Goal: Check status: Check status

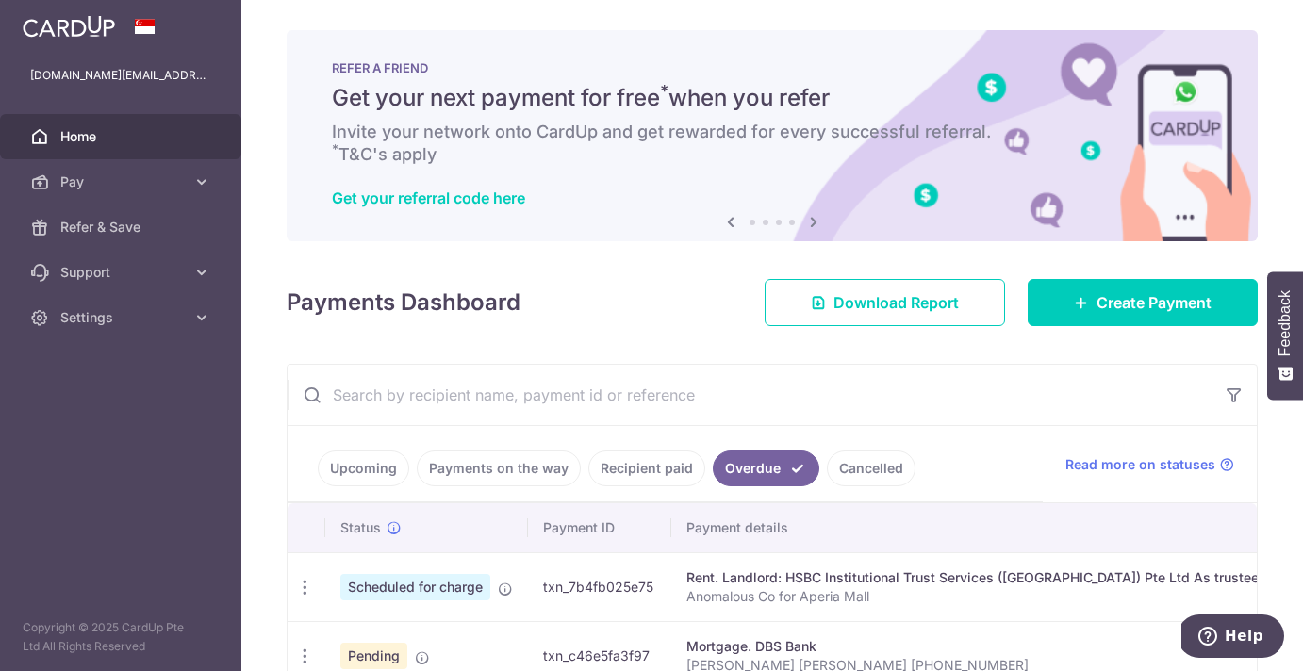
scroll to position [260, 0]
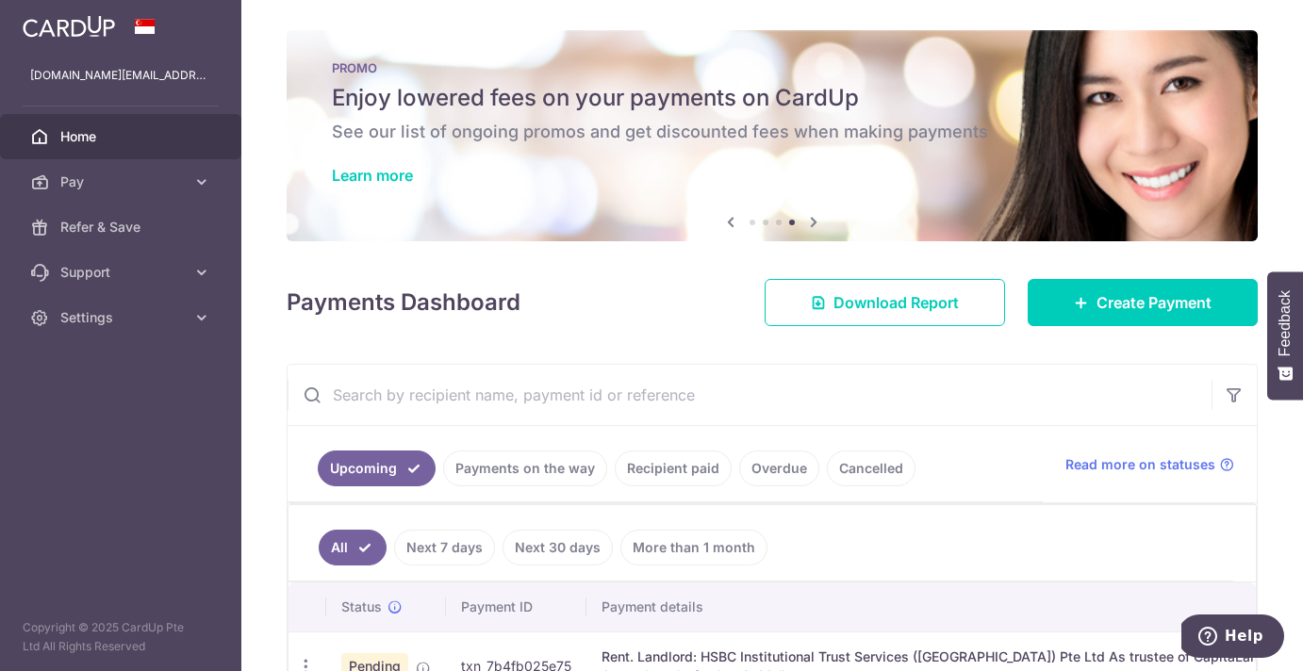
scroll to position [109, 0]
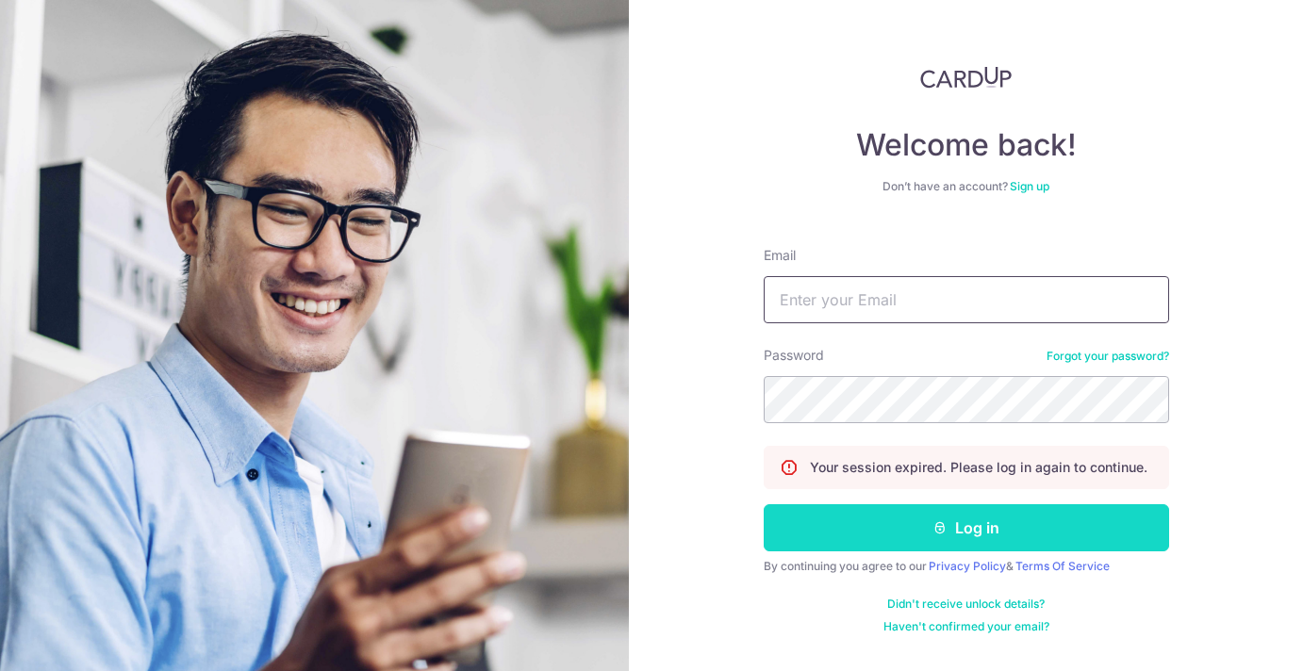
type input "[DOMAIN_NAME][EMAIL_ADDRESS][DOMAIN_NAME]"
click at [900, 530] on button "Log in" at bounding box center [965, 527] width 405 height 47
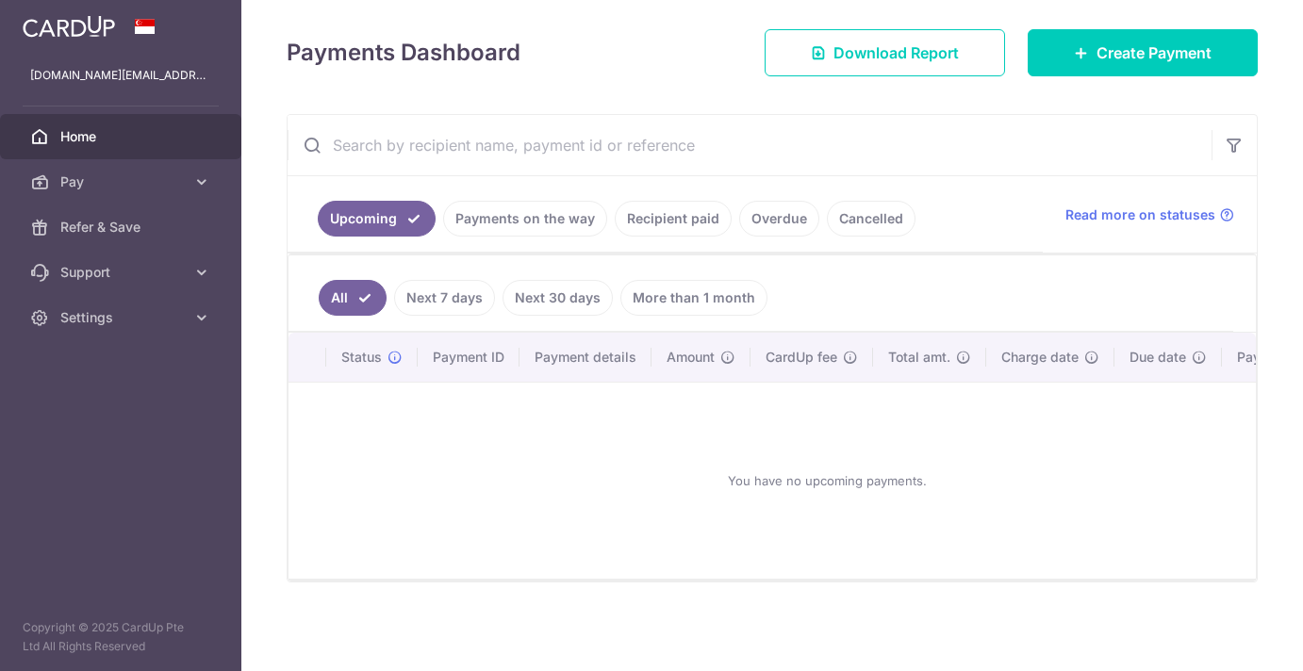
scroll to position [247, 0]
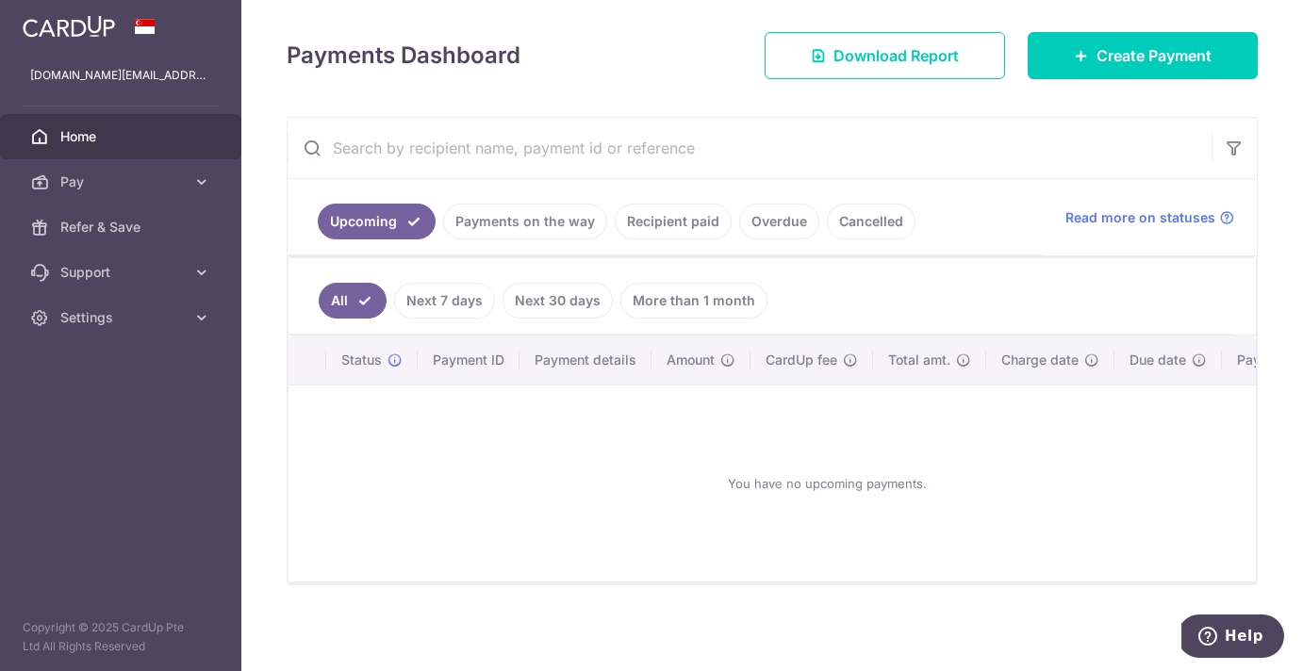
click at [447, 308] on link "Next 7 days" at bounding box center [444, 301] width 101 height 36
click at [517, 227] on link "Payments on the way" at bounding box center [525, 222] width 164 height 36
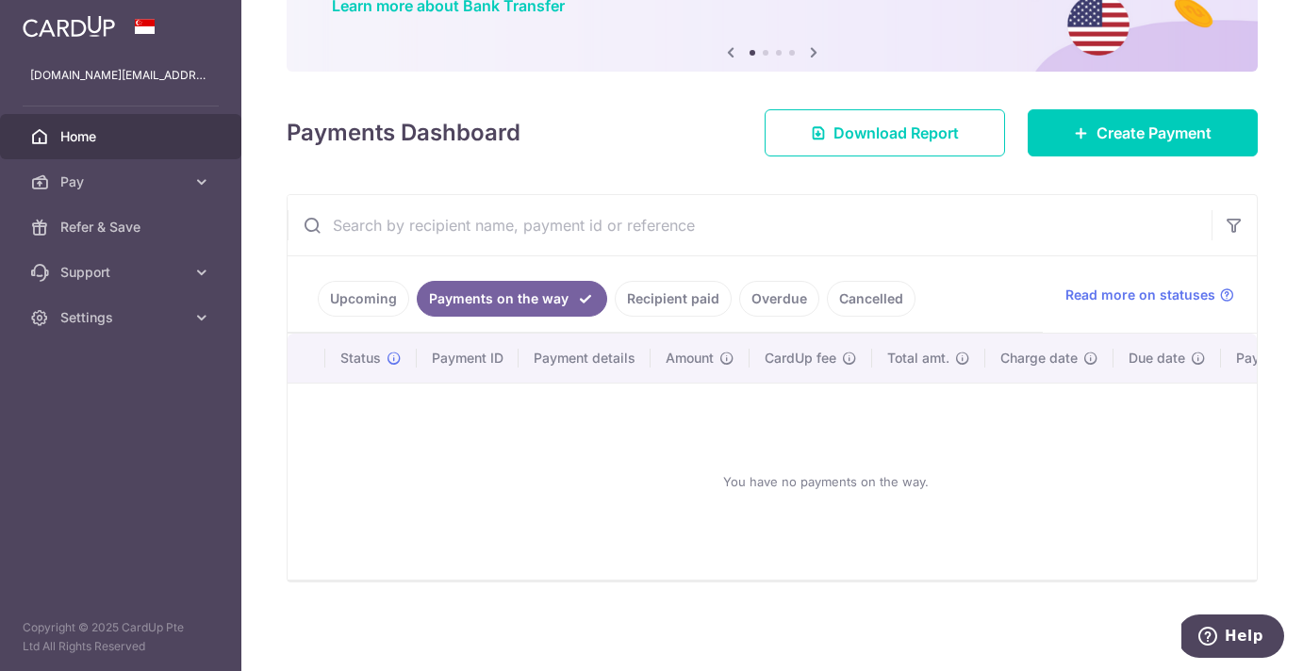
click at [674, 282] on link "Recipient paid" at bounding box center [673, 299] width 117 height 36
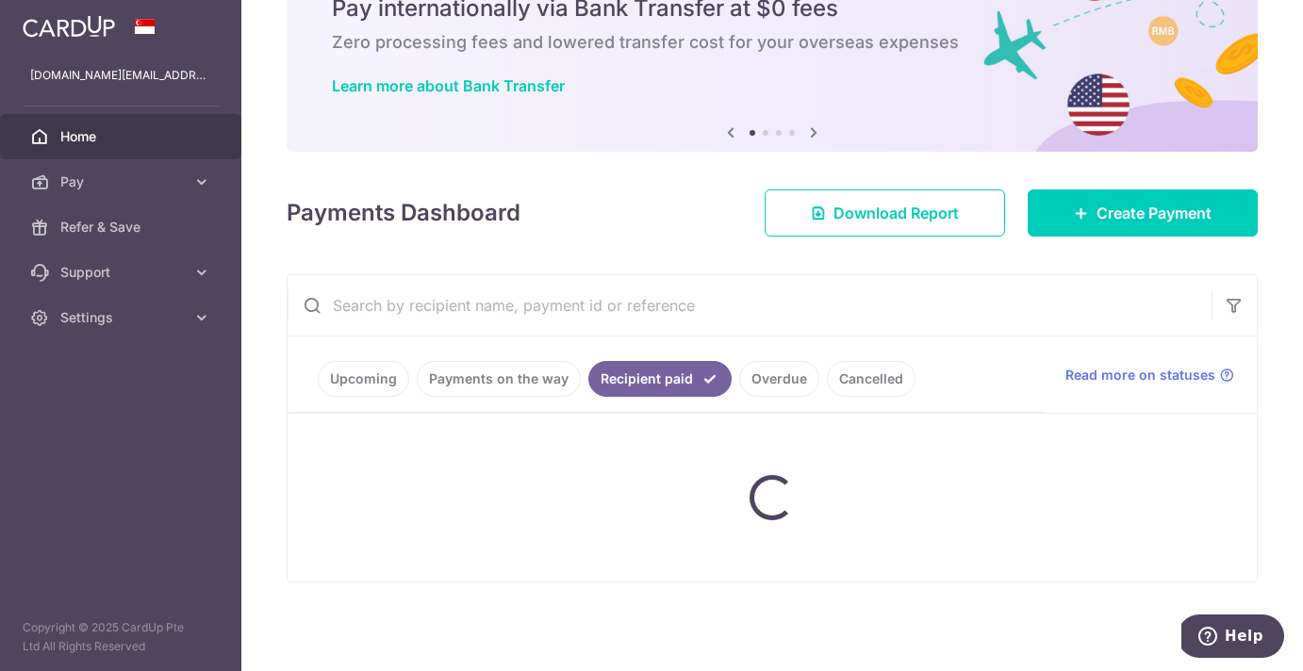
scroll to position [189, 0]
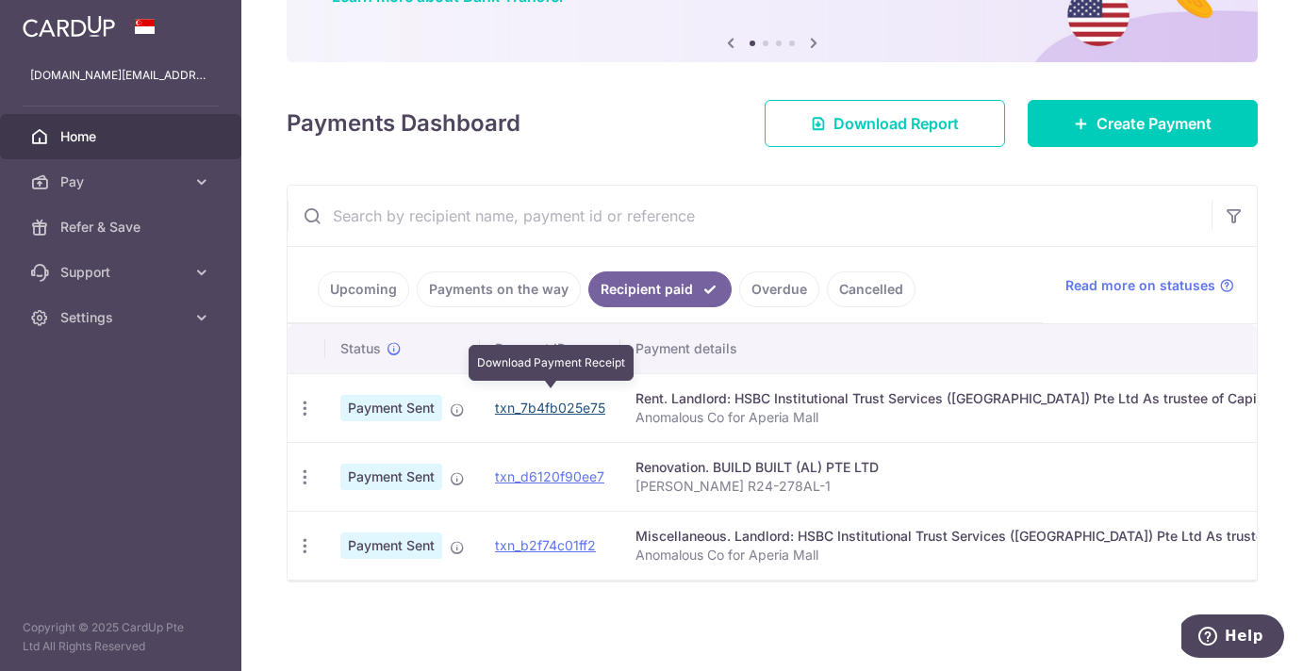
click at [559, 401] on link "txn_7b4fb025e75" at bounding box center [550, 408] width 110 height 16
